Goal: Information Seeking & Learning: Learn about a topic

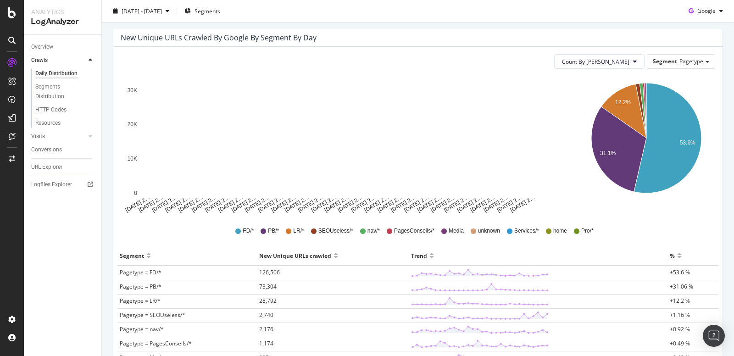
scroll to position [226, 0]
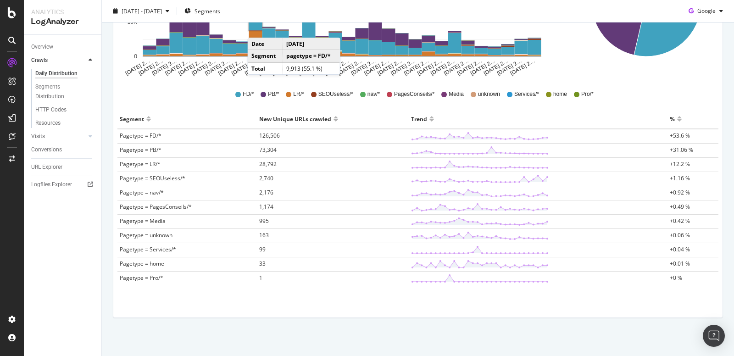
click at [56, 239] on div "Overview Crawls Daily Distribution Segments Distribution HTTP Codes Resources V…" at bounding box center [63, 195] width 78 height 321
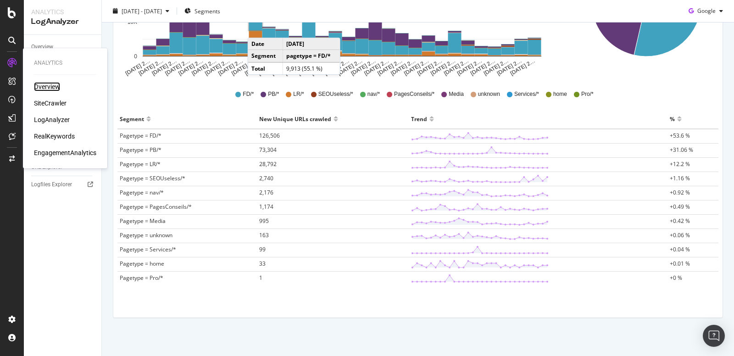
click at [44, 89] on div "Overview" at bounding box center [47, 86] width 26 height 9
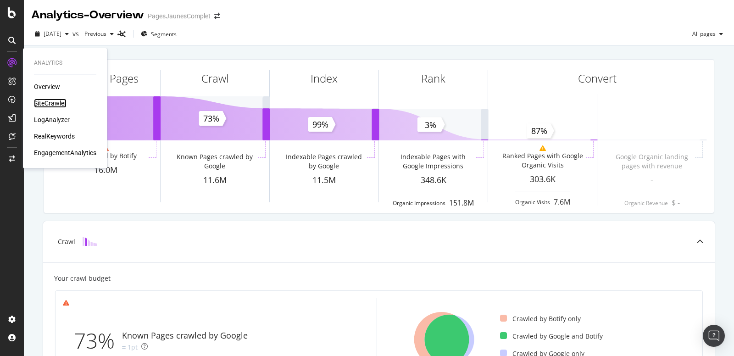
click at [50, 105] on div "SiteCrawler" at bounding box center [50, 103] width 33 height 9
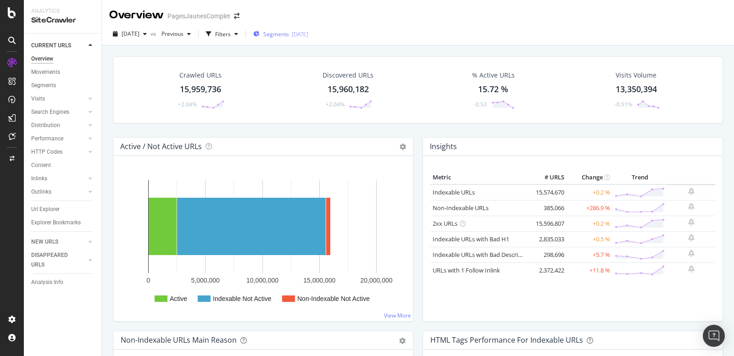
click at [289, 36] on span "Segments" at bounding box center [276, 34] width 26 height 8
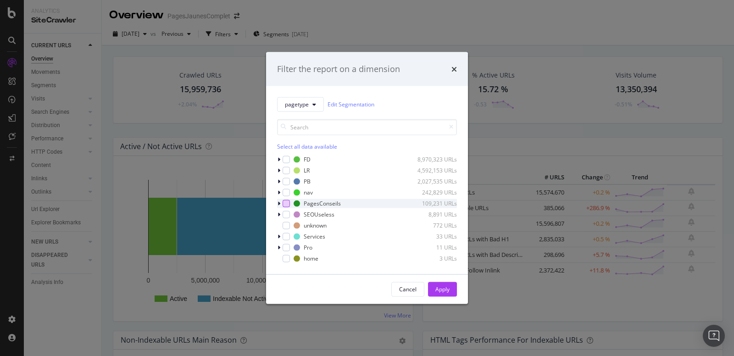
click at [288, 206] on div "modal" at bounding box center [286, 203] width 7 height 7
click at [447, 291] on div "Apply" at bounding box center [442, 289] width 14 height 8
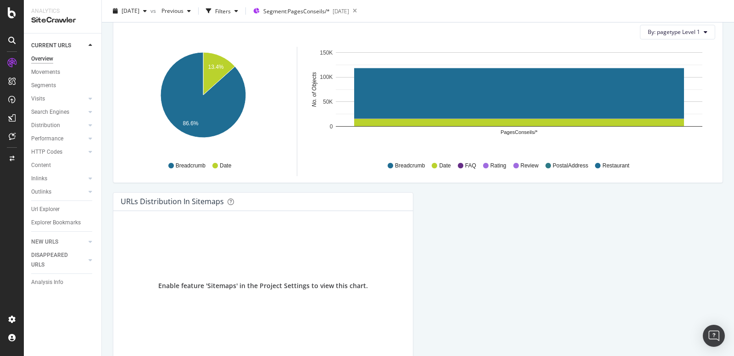
scroll to position [971, 0]
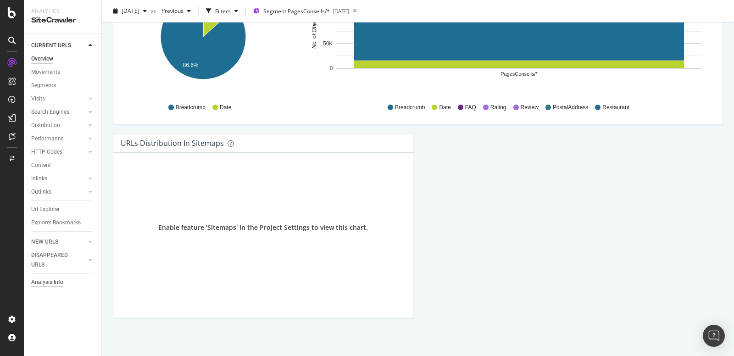
click at [43, 282] on div "Analysis Info" at bounding box center [47, 283] width 32 height 10
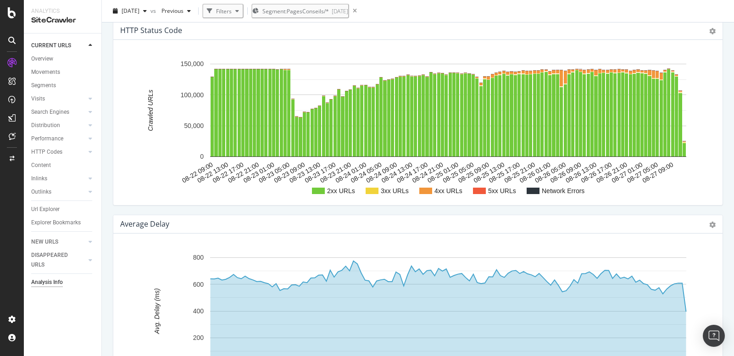
scroll to position [974, 0]
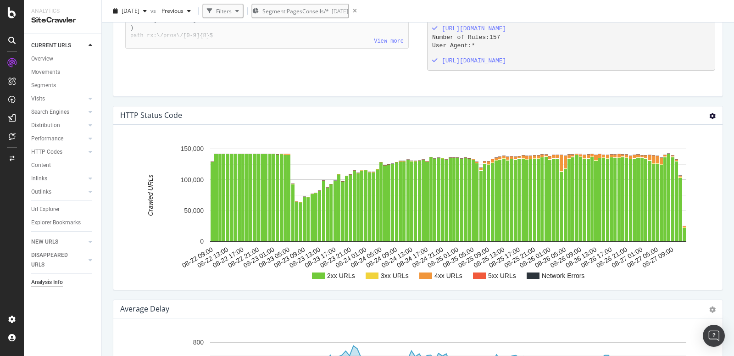
click at [712, 114] on icon at bounding box center [712, 116] width 6 height 6
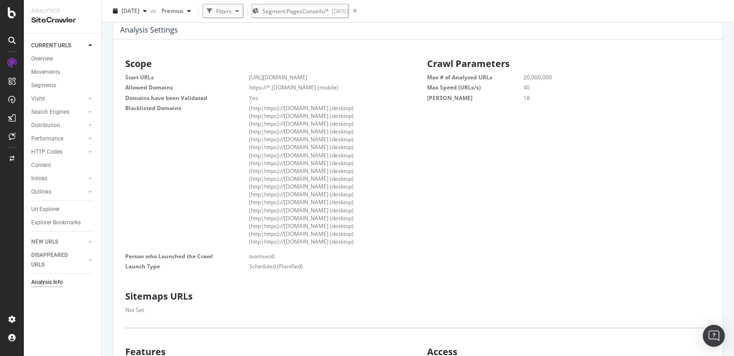
scroll to position [0, 0]
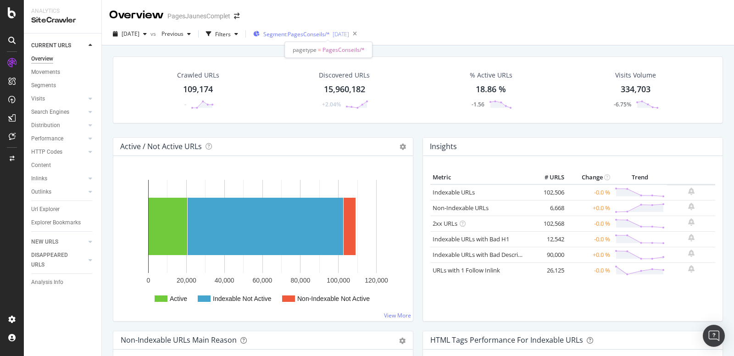
click at [327, 36] on span "Segment: PagesConseils/*" at bounding box center [296, 34] width 67 height 8
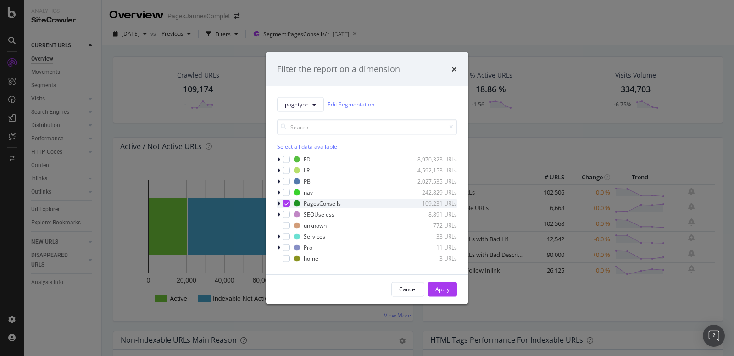
click at [278, 202] on icon "modal" at bounding box center [279, 204] width 3 height 6
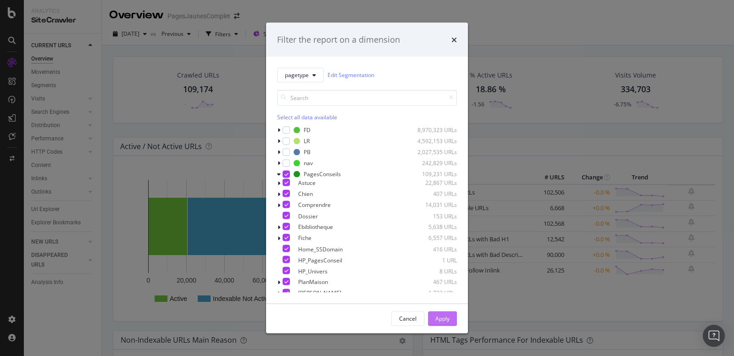
click at [438, 315] on div "Apply" at bounding box center [442, 319] width 14 height 8
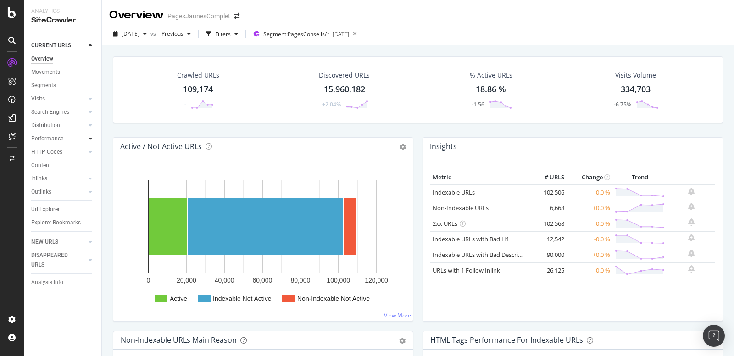
click at [91, 138] on icon at bounding box center [91, 139] width 4 height 6
click at [59, 151] on div "Top Charts" at bounding box center [48, 152] width 27 height 10
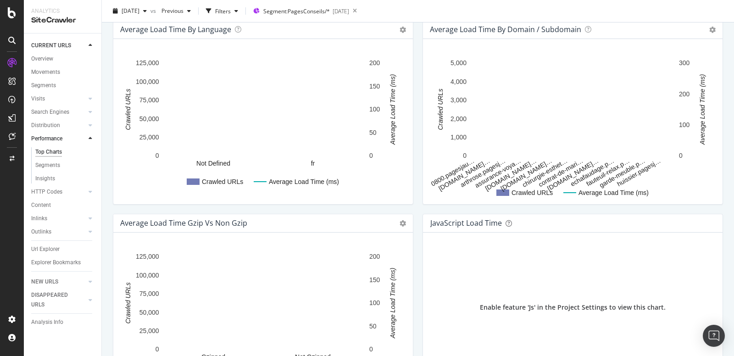
scroll to position [601, 0]
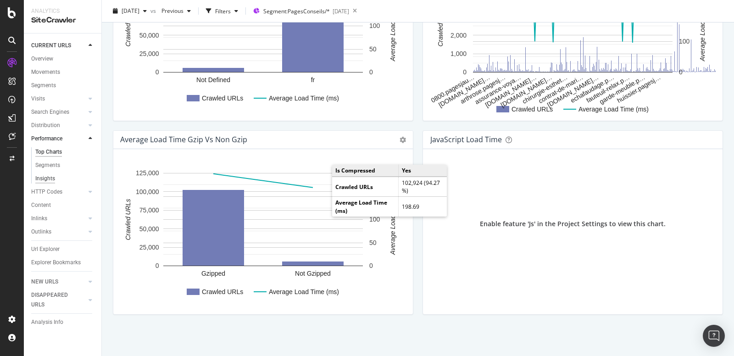
click at [50, 176] on div "Insights" at bounding box center [45, 179] width 20 height 10
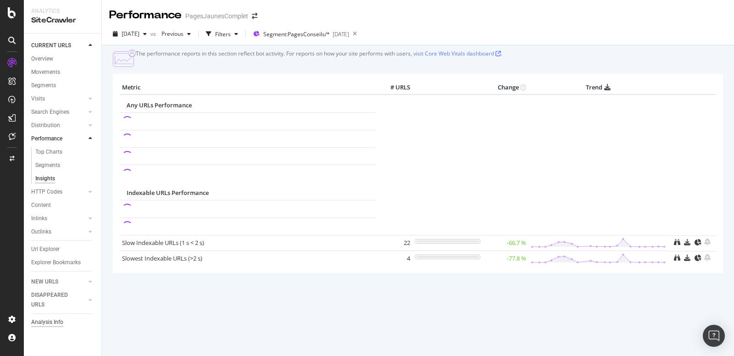
click at [49, 321] on div "Analysis Info" at bounding box center [47, 322] width 32 height 10
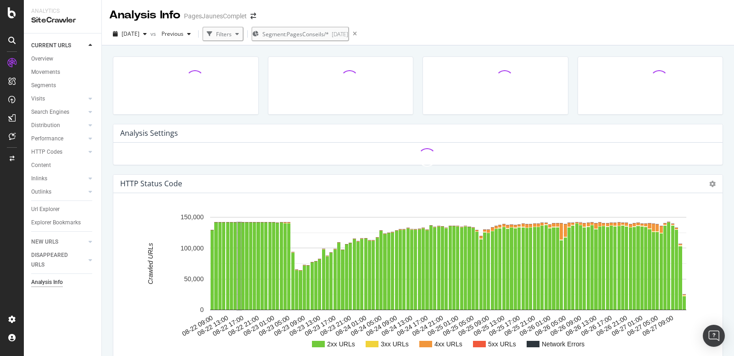
click at [361, 33] on icon at bounding box center [354, 34] width 11 height 13
click at [40, 56] on div "Overview" at bounding box center [42, 59] width 22 height 10
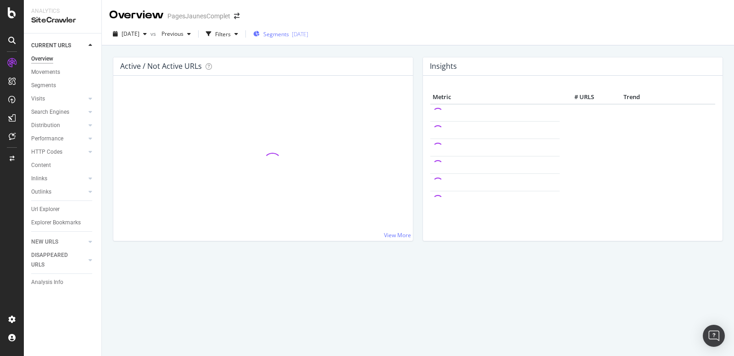
click at [308, 31] on div "Segments [DATE]" at bounding box center [280, 34] width 55 height 8
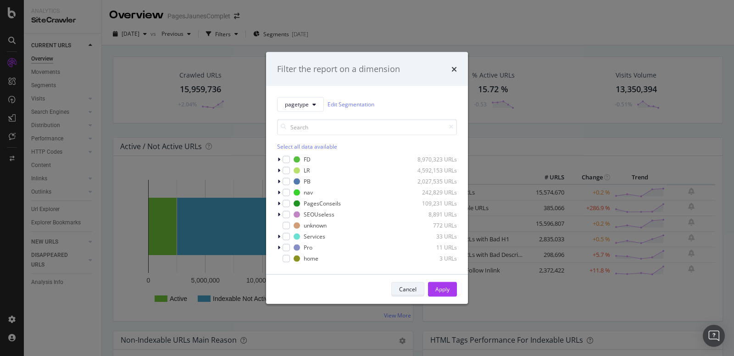
click at [415, 288] on div "Cancel" at bounding box center [407, 289] width 17 height 8
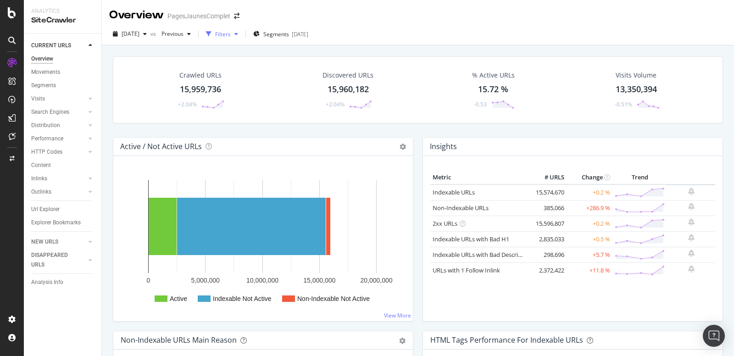
click at [231, 33] on div "Filters" at bounding box center [223, 34] width 16 height 8
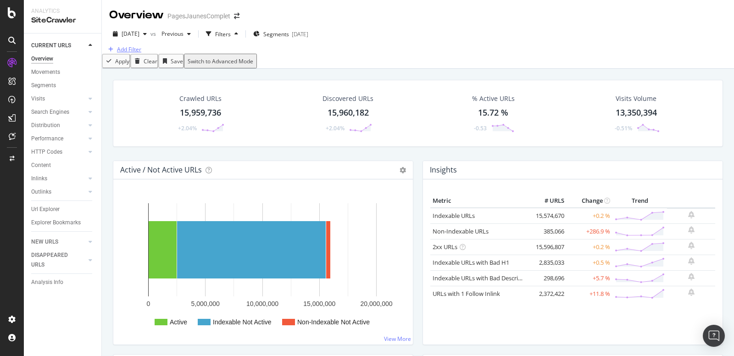
click at [134, 53] on div "Add Filter" at bounding box center [129, 49] width 24 height 8
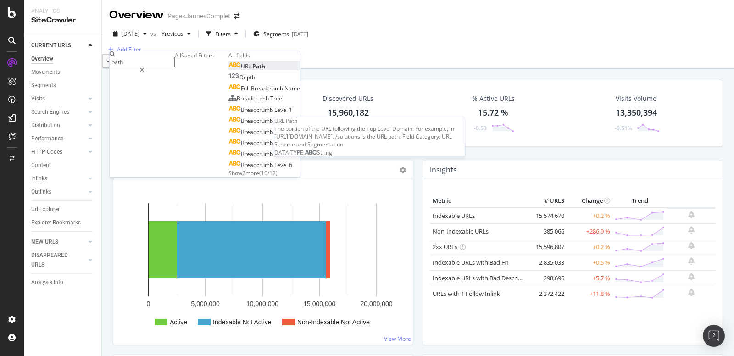
type input "path"
click at [252, 70] on span "Path" at bounding box center [258, 66] width 13 height 8
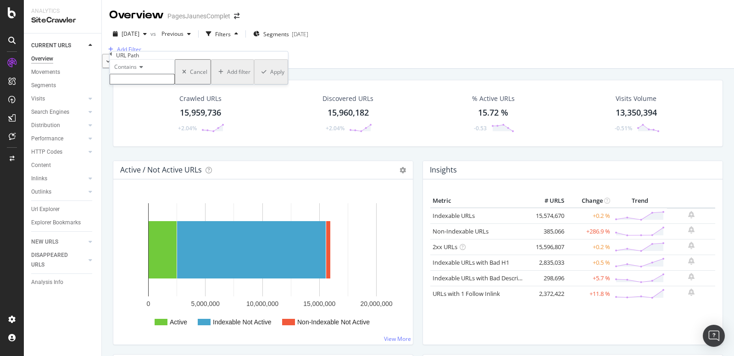
click at [157, 84] on input "text" at bounding box center [142, 79] width 65 height 11
type input "p"
type input "[DOMAIN_NAME]"
click at [269, 78] on div "Apply" at bounding box center [276, 75] width 14 height 8
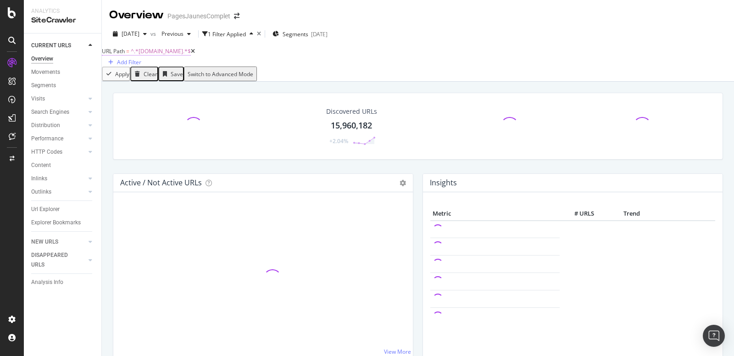
click at [153, 55] on span "^.*[DOMAIN_NAME].*$" at bounding box center [161, 51] width 60 height 8
click at [264, 90] on div "Discovered URLs 15,960,182 +2.04% Active / Not Active URLs Chart (by Value) Cha…" at bounding box center [418, 260] width 632 height 356
